Goal: Task Accomplishment & Management: Use online tool/utility

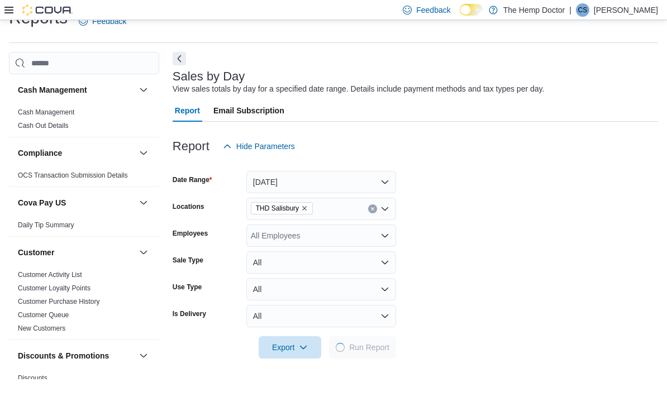
scroll to position [25, 0]
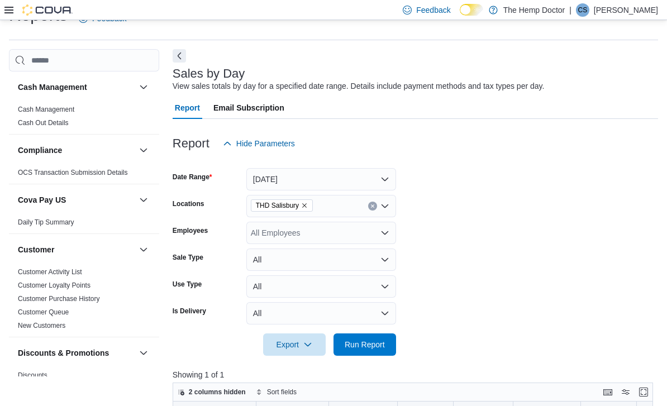
click at [596, 116] on div "Report Email Subscription" at bounding box center [416, 108] width 486 height 22
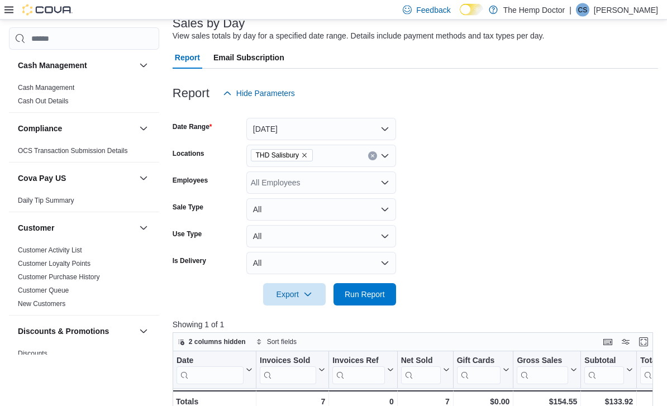
scroll to position [75, 0]
click at [391, 159] on div "THD Salisbury" at bounding box center [321, 156] width 150 height 22
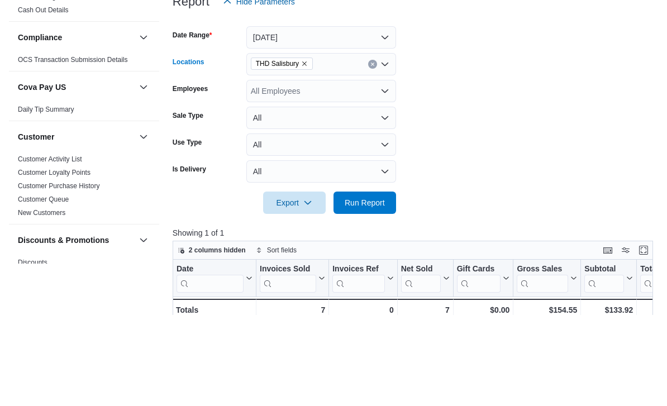
click at [388, 151] on icon "Open list of options" at bounding box center [385, 155] width 9 height 9
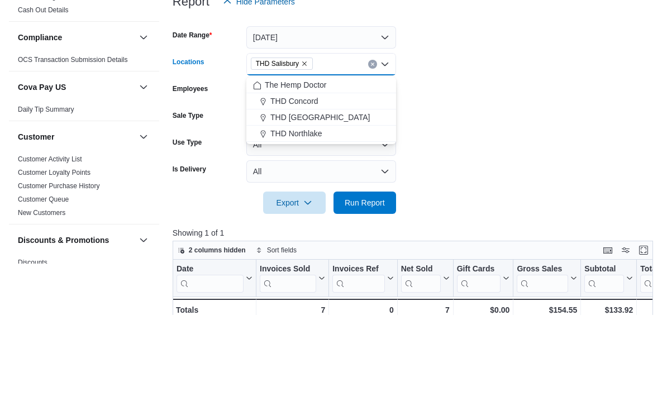
click at [359, 220] on div "THD Northlake" at bounding box center [321, 225] width 136 height 11
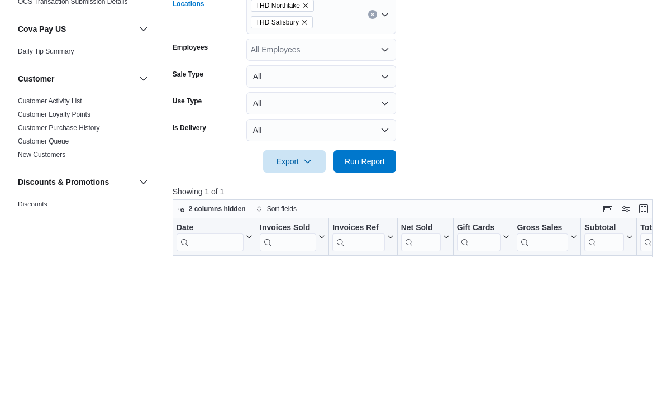
click at [313, 166] on span "THD Salisbury" at bounding box center [282, 172] width 62 height 12
click at [308, 169] on button "Remove THD Salisbury from selection in this group" at bounding box center [304, 172] width 7 height 7
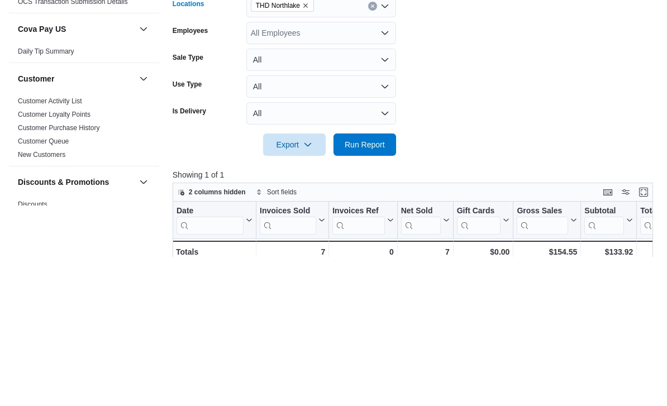
click at [392, 283] on button "Run Report" at bounding box center [365, 294] width 63 height 22
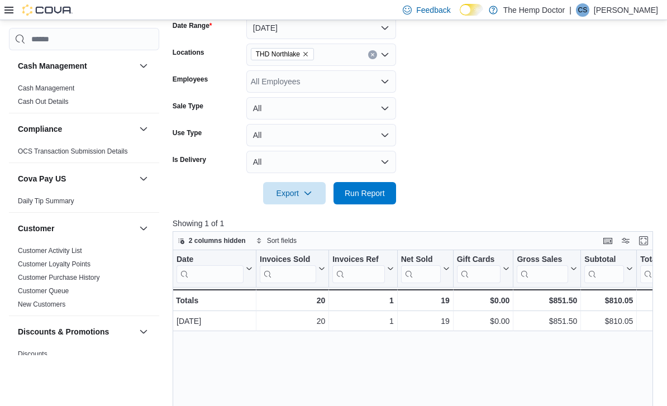
scroll to position [176, 0]
click at [392, 60] on div "THD Northlake" at bounding box center [321, 55] width 150 height 22
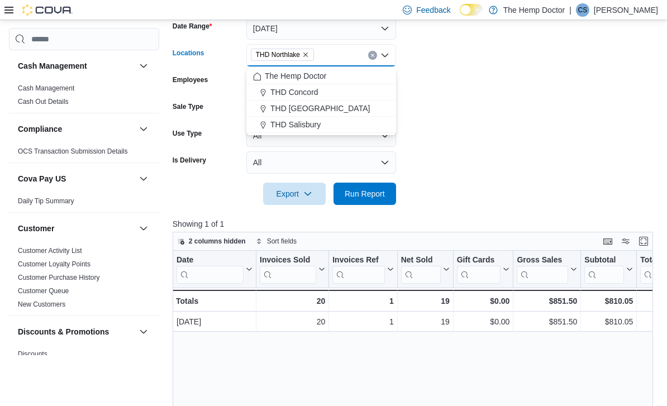
click at [339, 88] on div "THD Concord" at bounding box center [321, 92] width 136 height 11
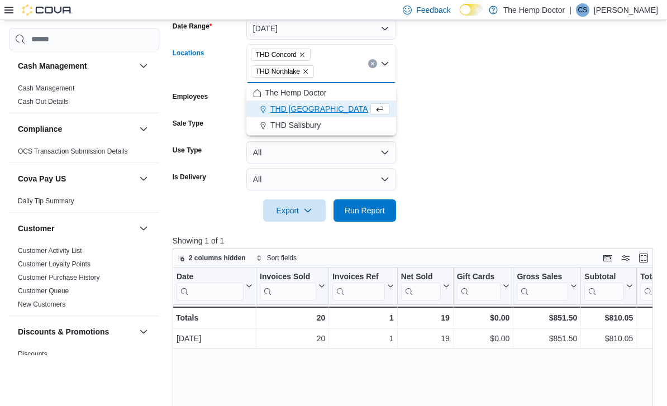
click at [309, 70] on icon "Remove THD Northlake from selection in this group" at bounding box center [305, 71] width 7 height 7
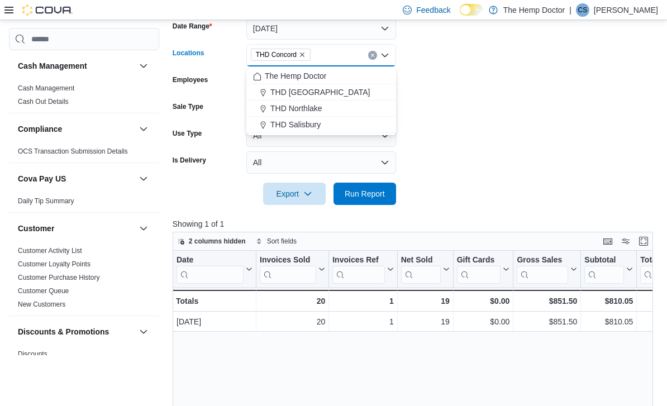
click at [471, 89] on form "Date Range [DATE] Locations THD [GEOGRAPHIC_DATA] Combo box. Selected. THD [GEO…" at bounding box center [416, 104] width 486 height 201
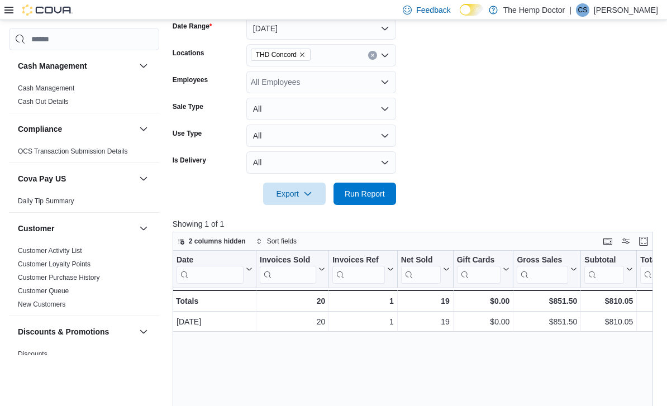
scroll to position [177, 0]
click at [381, 192] on span "Run Report" at bounding box center [365, 193] width 40 height 11
click at [386, 56] on icon "Open list of options" at bounding box center [385, 54] width 7 height 3
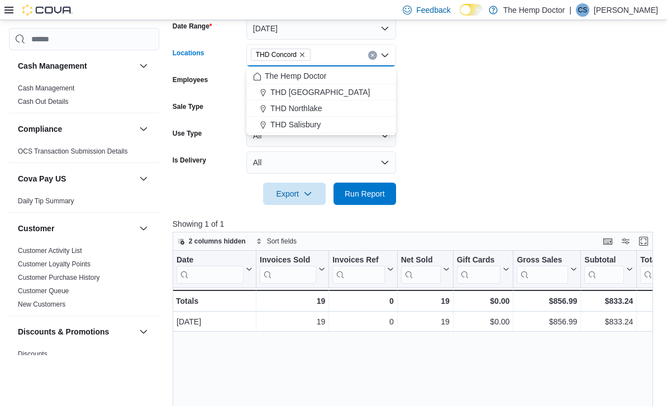
click at [338, 103] on div "THD Northlake" at bounding box center [321, 108] width 136 height 11
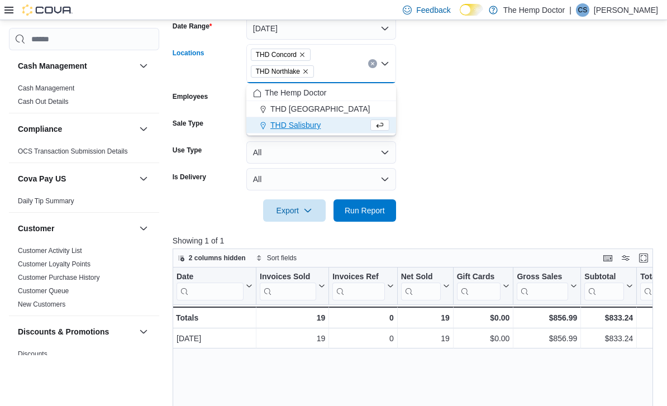
click at [306, 52] on button "Remove THD Concord from selection in this group" at bounding box center [302, 54] width 7 height 7
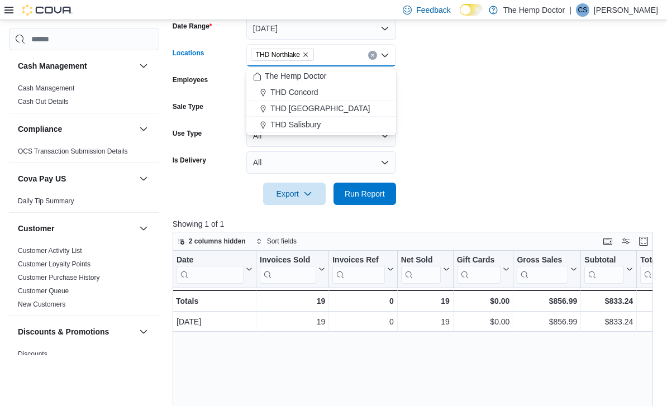
click at [476, 57] on form "Date Range [DATE] Locations [GEOGRAPHIC_DATA] [GEOGRAPHIC_DATA] Combo box. Sele…" at bounding box center [416, 104] width 486 height 201
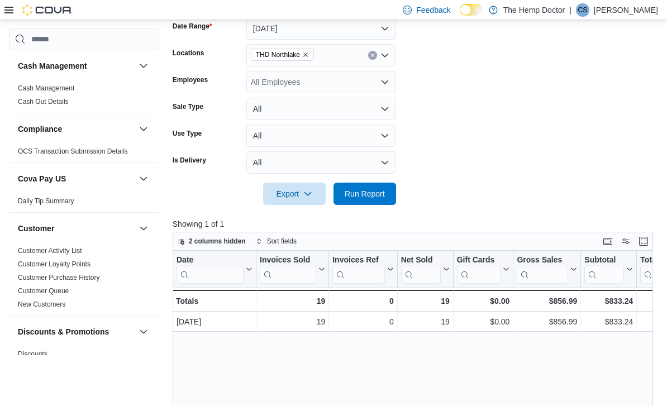
scroll to position [177, 0]
click at [378, 193] on span "Run Report" at bounding box center [365, 193] width 40 height 11
click at [387, 55] on icon "Open list of options" at bounding box center [385, 54] width 7 height 3
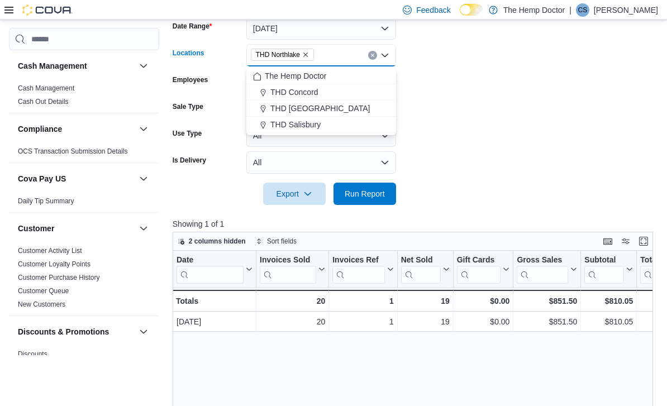
click at [341, 103] on div "THD [GEOGRAPHIC_DATA]" at bounding box center [321, 108] width 136 height 11
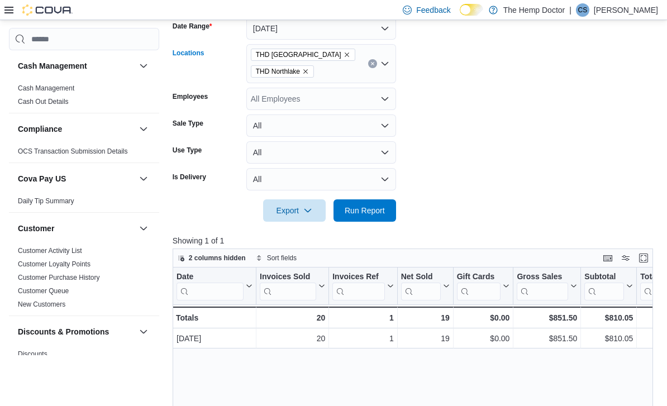
click at [306, 72] on icon "Remove THD Northlake from selection in this group" at bounding box center [305, 71] width 7 height 7
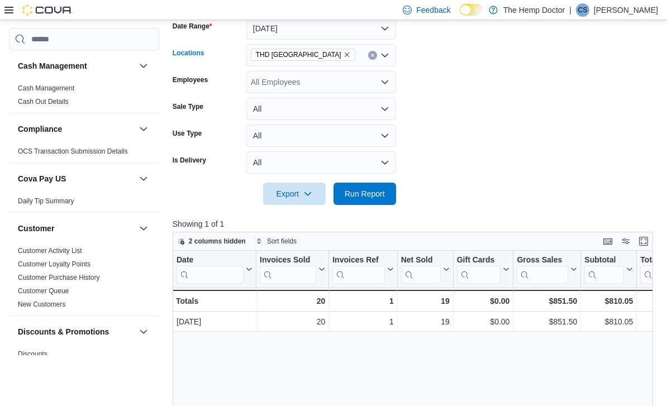
click at [468, 84] on form "Date Range [DATE] Locations [GEOGRAPHIC_DATA] [GEOGRAPHIC_DATA] Combo box. Sele…" at bounding box center [416, 104] width 486 height 201
click at [377, 188] on span "Run Report" at bounding box center [364, 193] width 49 height 22
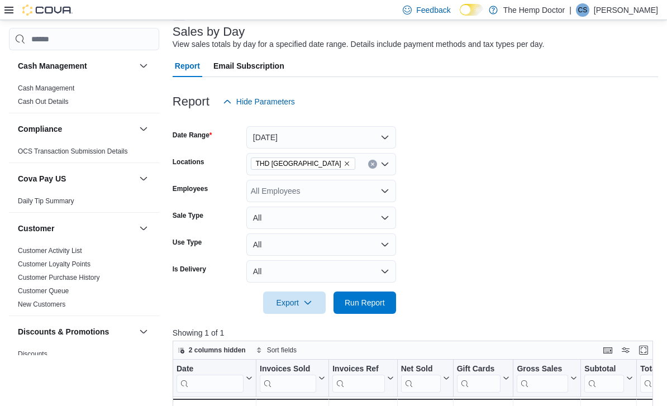
scroll to position [68, 0]
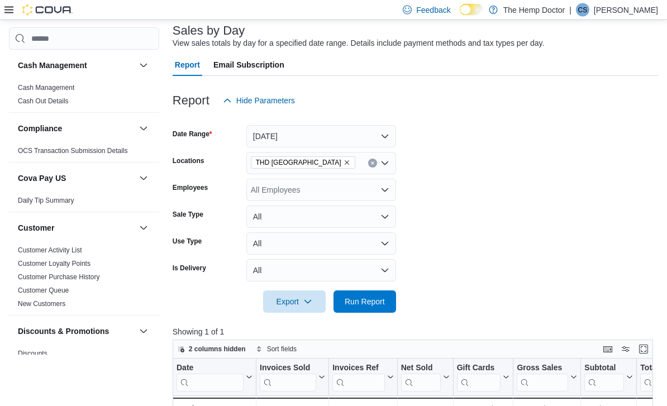
click at [390, 166] on div "THD [GEOGRAPHIC_DATA]" at bounding box center [321, 164] width 150 height 22
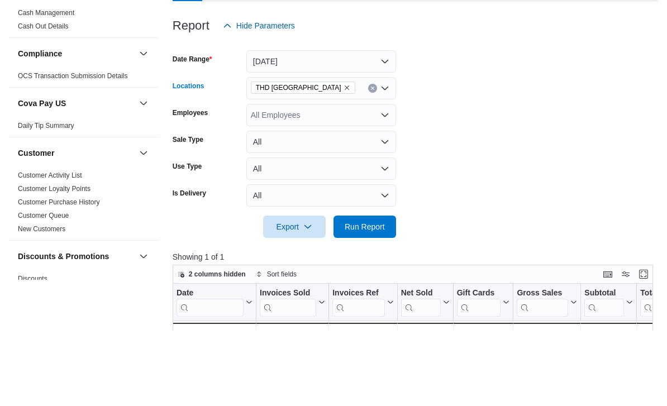
click at [390, 153] on div "THD Mooresville Combo box. Selected. THD Mooresville. Press Backspace to delete…" at bounding box center [321, 164] width 150 height 22
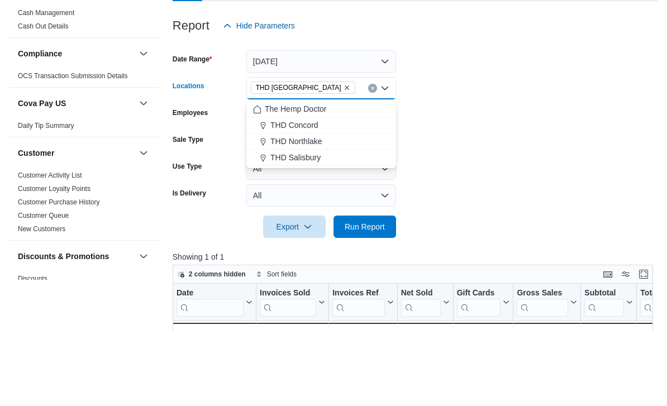
click at [339, 195] on div "THD Concord" at bounding box center [321, 200] width 136 height 11
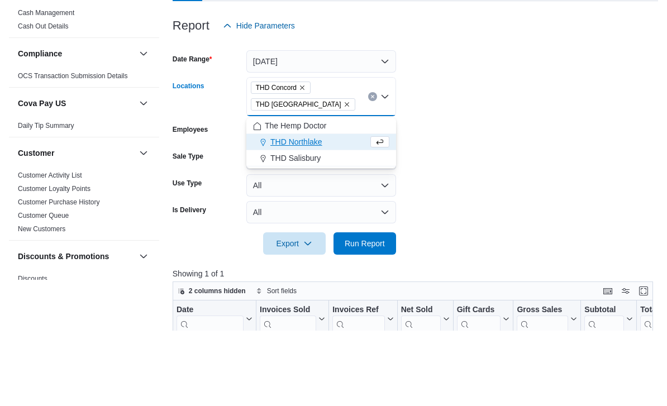
click at [320, 174] on span "THD [GEOGRAPHIC_DATA]" at bounding box center [303, 180] width 104 height 12
click at [344, 177] on icon "Remove THD Mooresville from selection in this group" at bounding box center [347, 180] width 7 height 7
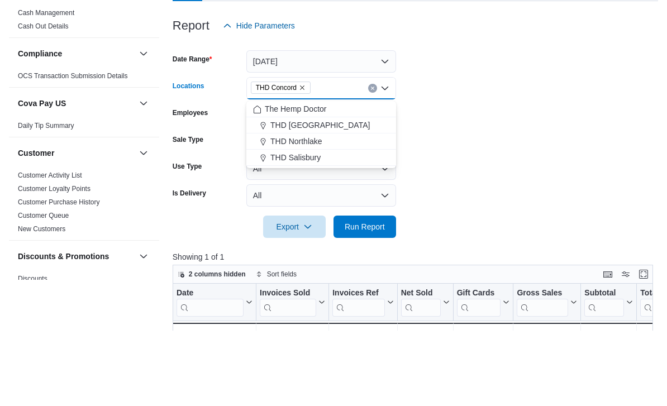
click at [488, 145] on form "Date Range [DATE] Locations THD [GEOGRAPHIC_DATA] Combo box. Selected. THD [GEO…" at bounding box center [416, 212] width 486 height 201
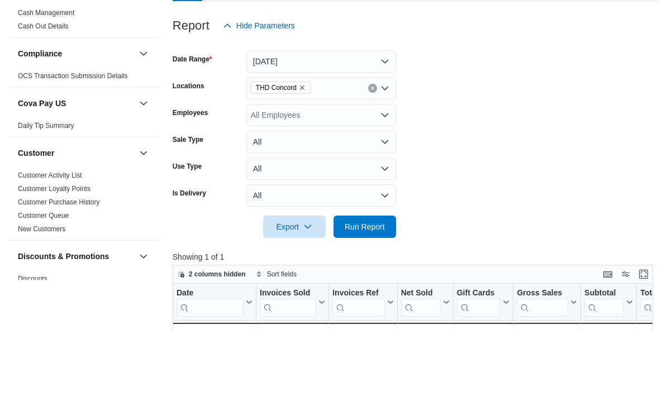
scroll to position [144, 0]
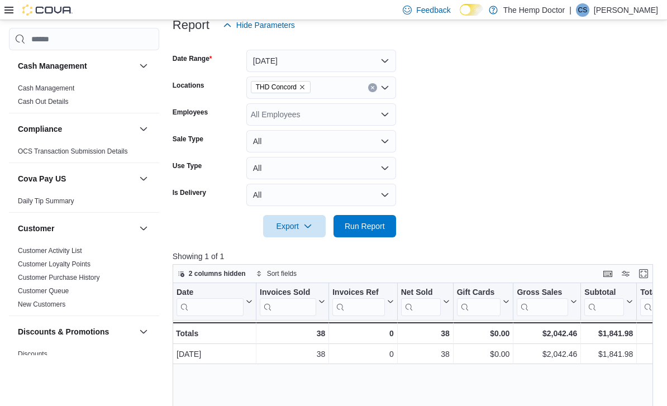
click at [378, 220] on span "Run Report" at bounding box center [364, 226] width 49 height 22
click at [388, 85] on icon "Open list of options" at bounding box center [385, 87] width 9 height 9
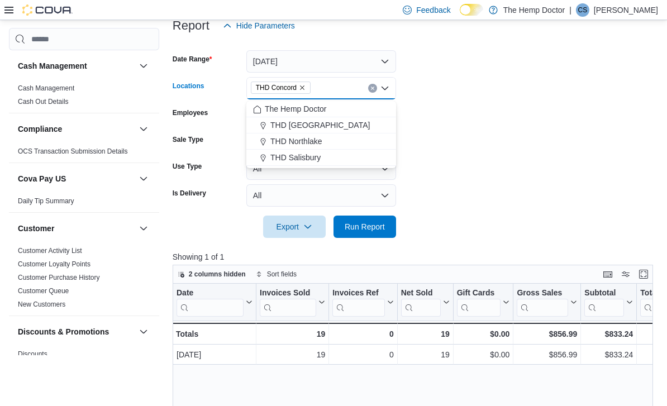
click at [349, 140] on div "THD Northlake" at bounding box center [321, 141] width 136 height 11
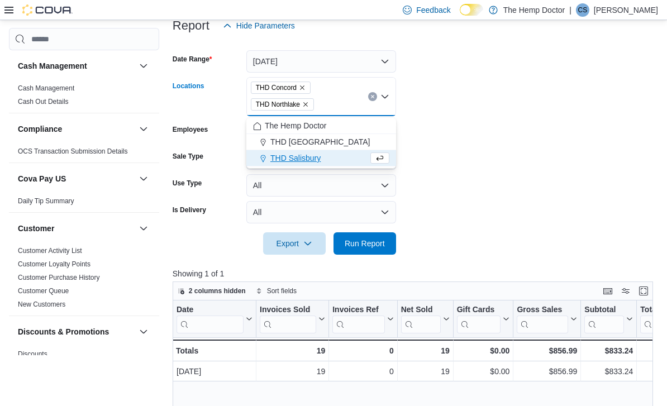
click at [309, 84] on span "THD Concord" at bounding box center [281, 88] width 60 height 12
click at [306, 87] on icon "Remove THD Concord from selection in this group" at bounding box center [302, 87] width 7 height 7
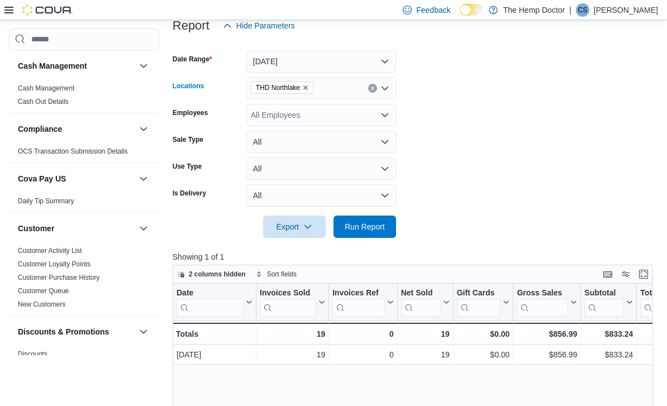
click at [453, 102] on form "Date Range [DATE] Locations [GEOGRAPHIC_DATA] [GEOGRAPHIC_DATA] Combo box. Sele…" at bounding box center [416, 137] width 486 height 201
click at [383, 227] on span "Run Report" at bounding box center [365, 226] width 40 height 11
click at [387, 79] on div "THD Northlake" at bounding box center [321, 88] width 150 height 22
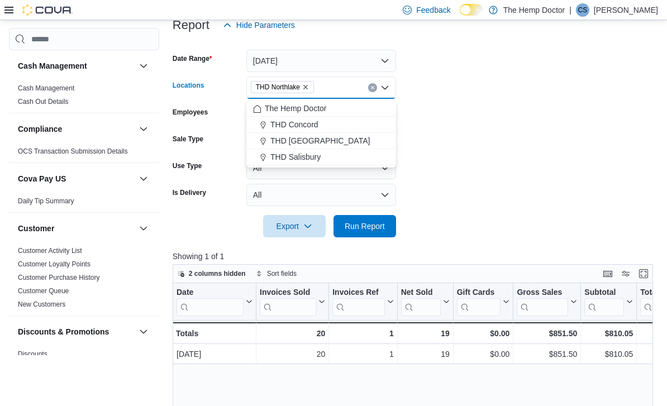
scroll to position [143, 0]
click at [344, 139] on div "THD [GEOGRAPHIC_DATA]" at bounding box center [321, 141] width 136 height 11
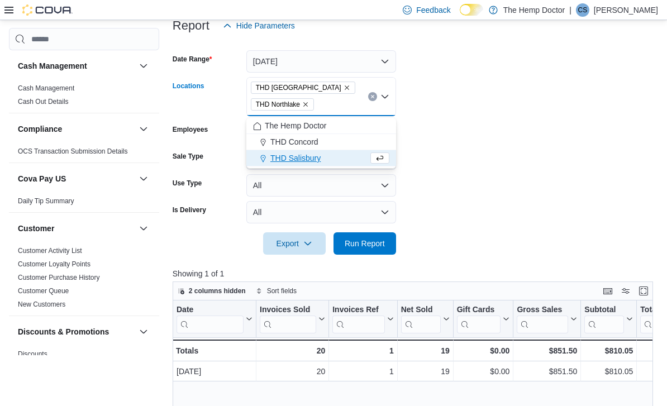
click at [309, 106] on icon "Remove THD Northlake from selection in this group" at bounding box center [305, 104] width 7 height 7
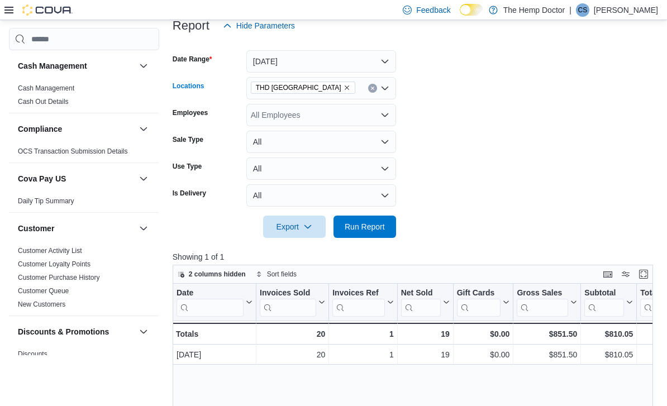
click at [479, 116] on form "Date Range [DATE] Locations [GEOGRAPHIC_DATA] [GEOGRAPHIC_DATA] Combo box. Sele…" at bounding box center [416, 137] width 486 height 201
click at [372, 224] on span "Run Report" at bounding box center [365, 226] width 40 height 11
